Goal: Entertainment & Leisure: Consume media (video, audio)

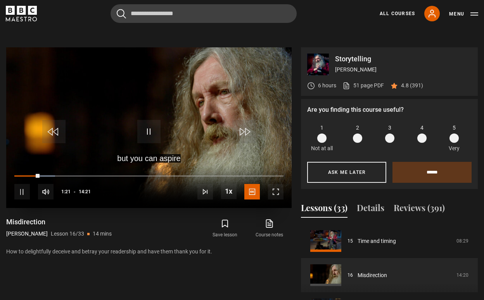
click at [150, 137] on span "Video Player" at bounding box center [148, 131] width 23 height 23
click at [149, 137] on span "Video Player" at bounding box center [148, 131] width 23 height 23
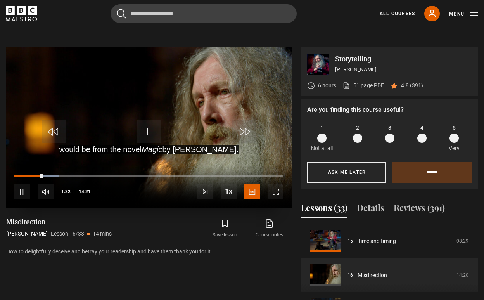
click at [148, 132] on span "Video Player" at bounding box center [148, 131] width 23 height 23
click at [145, 139] on span "Video Player" at bounding box center [148, 131] width 23 height 23
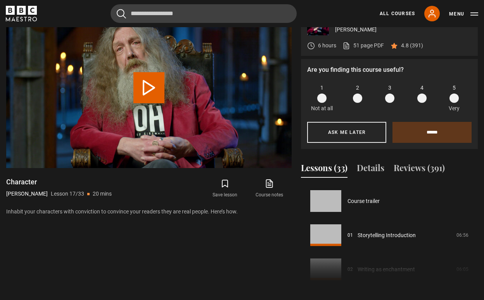
scroll to position [546, 0]
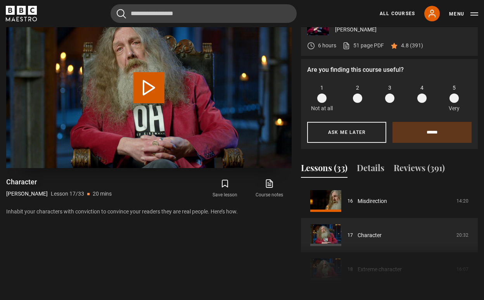
click at [155, 86] on button "Play Lesson Character" at bounding box center [149, 87] width 31 height 31
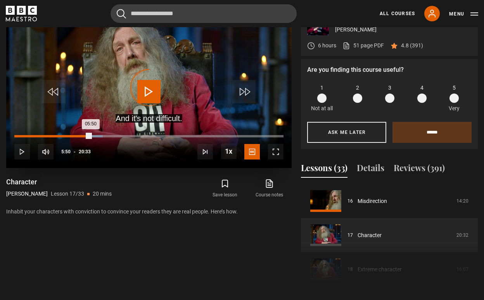
drag, startPoint x: 91, startPoint y: 134, endPoint x: 14, endPoint y: 139, distance: 76.7
click at [14, 139] on div "Loaded : 32.87% 00:10 05:50" at bounding box center [148, 139] width 269 height 1
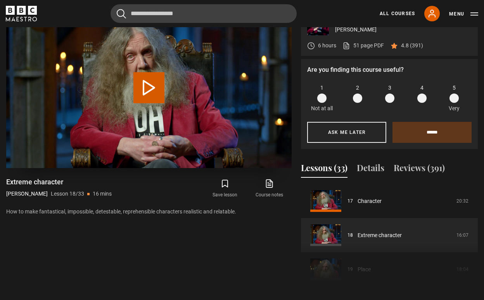
click at [146, 95] on button "Play Lesson Extreme character" at bounding box center [149, 87] width 31 height 31
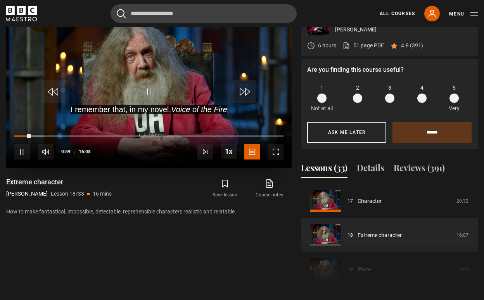
click at [153, 95] on span "Video Player" at bounding box center [148, 91] width 23 height 23
click at [159, 88] on span "Video Player" at bounding box center [148, 91] width 23 height 23
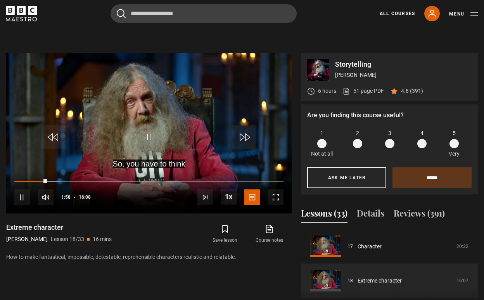
scroll to position [290, 0]
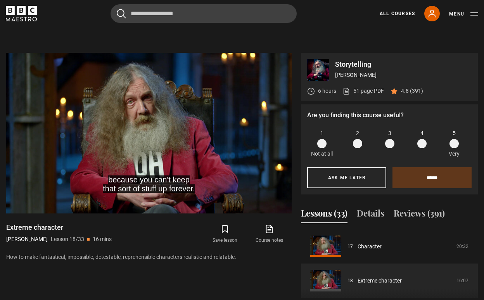
click at [139, 257] on p "How to make fantastical, impossible, detestable, reprehensible characters reali…" at bounding box center [149, 257] width 286 height 8
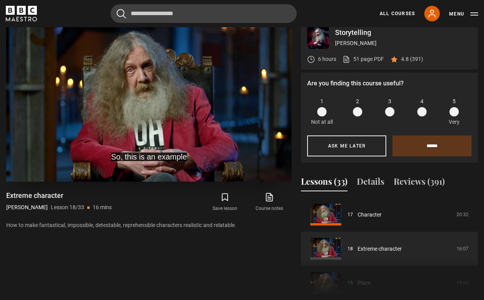
scroll to position [319, 0]
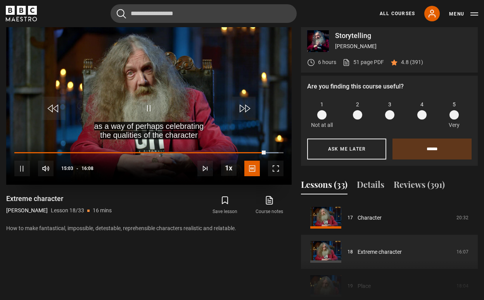
click at [152, 108] on span "Video Player" at bounding box center [148, 108] width 23 height 23
click at [151, 116] on span "Video Player" at bounding box center [148, 108] width 23 height 23
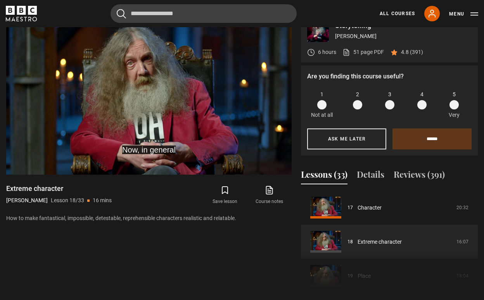
scroll to position [331, 0]
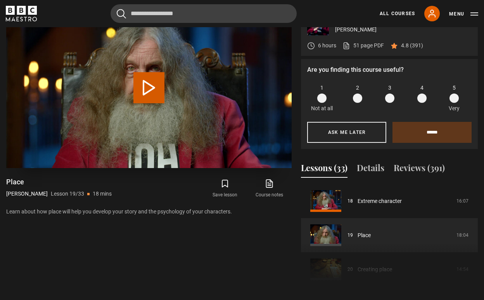
click at [145, 94] on button "Play Lesson Place" at bounding box center [149, 87] width 31 height 31
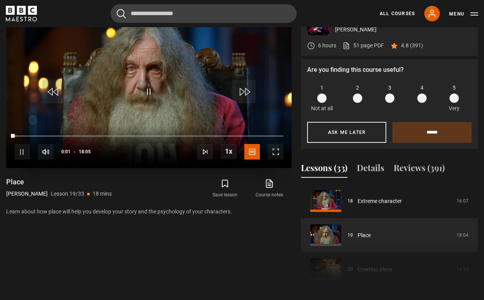
click at [273, 154] on span "Video Player" at bounding box center [276, 152] width 16 height 16
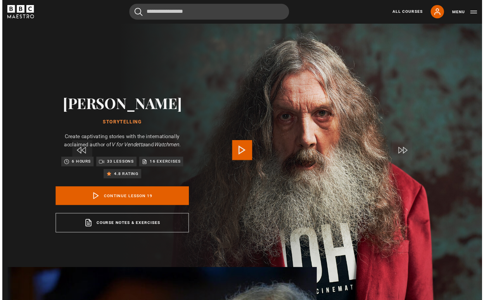
scroll to position [336, 0]
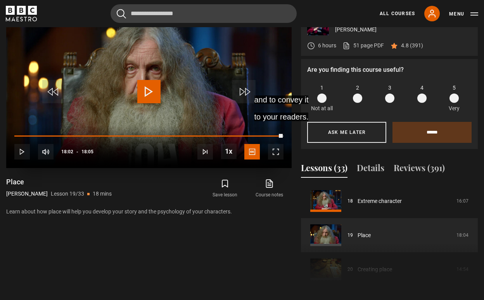
click at [147, 103] on span "Video Player" at bounding box center [148, 91] width 23 height 23
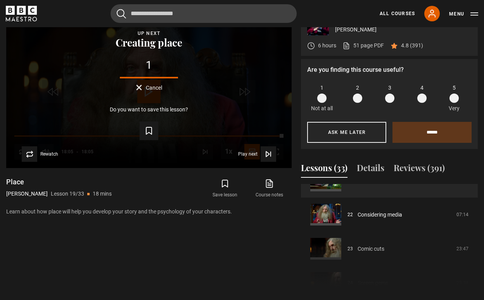
scroll to position [737, 0]
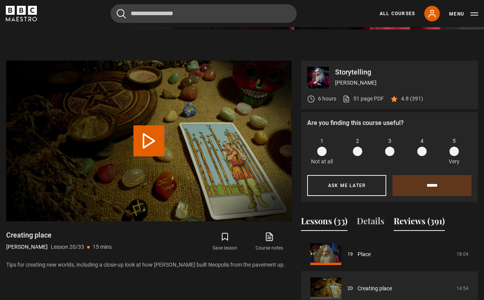
scroll to position [299, 0]
